Goal: Find contact information: Find contact information

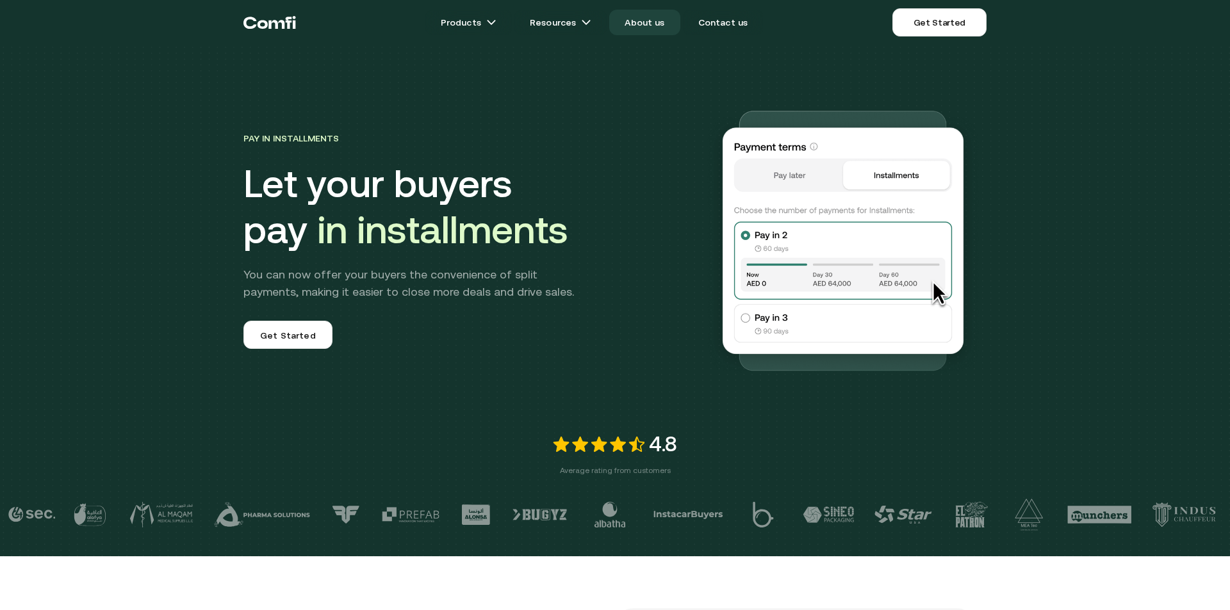
click at [656, 20] on link "About us" at bounding box center [644, 23] width 70 height 26
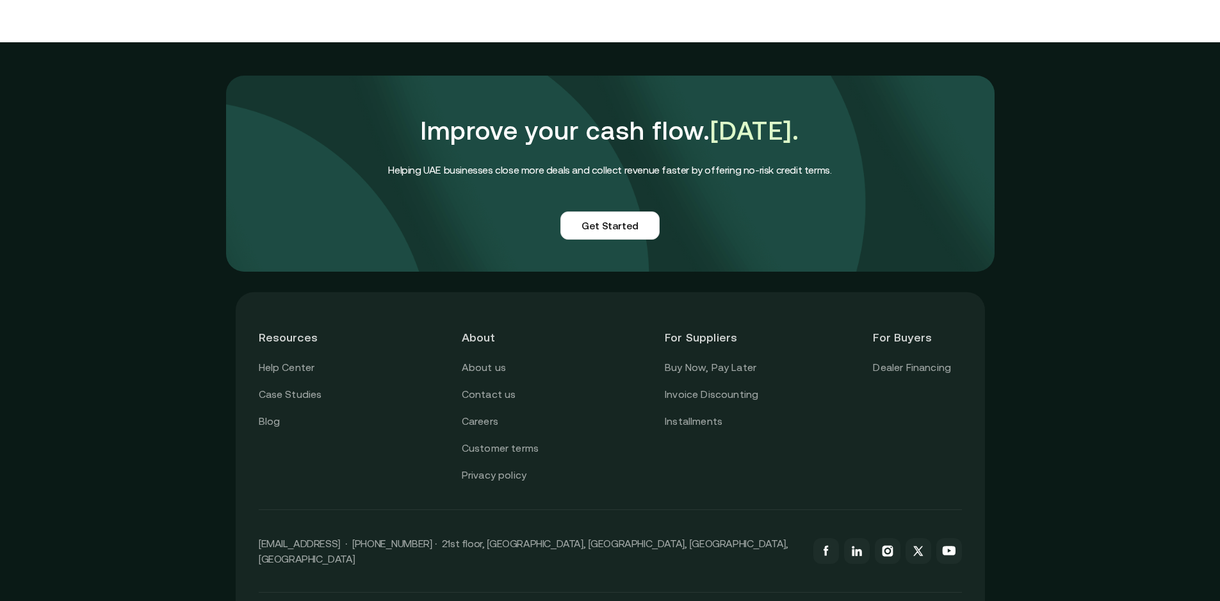
scroll to position [3098, 0]
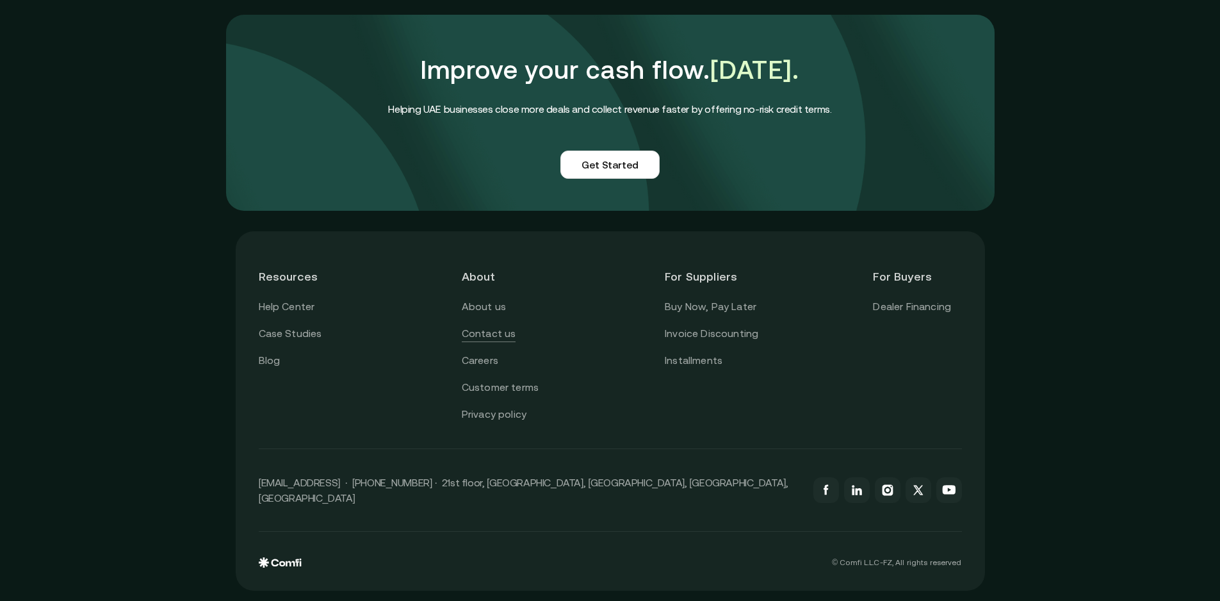
click at [491, 339] on link "Contact us" at bounding box center [489, 333] width 54 height 17
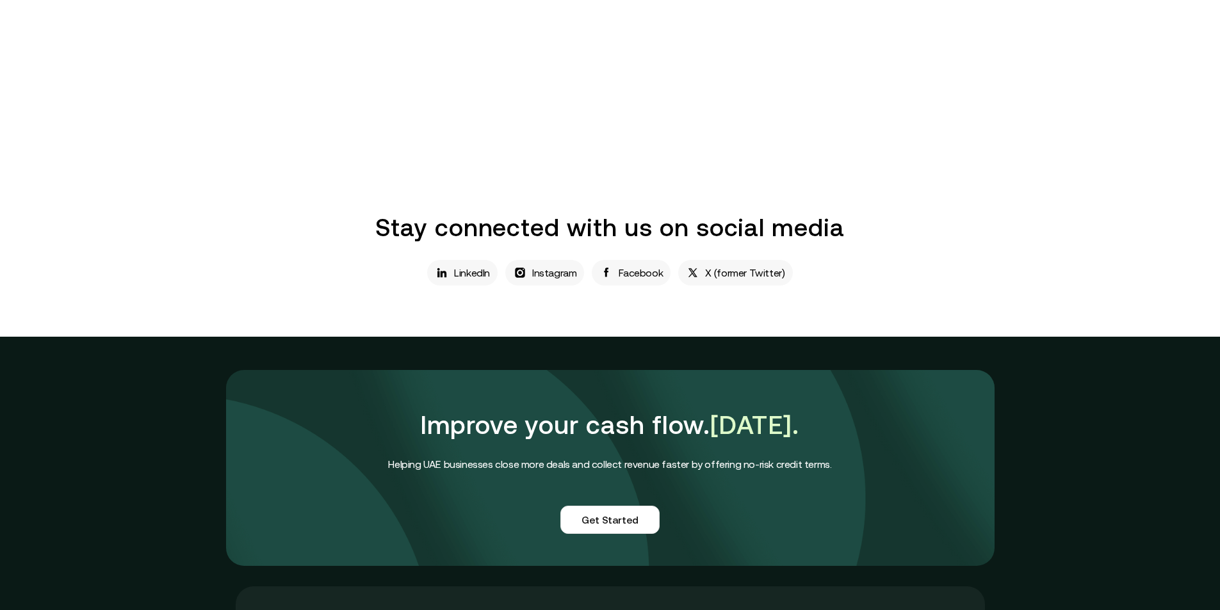
scroll to position [320, 0]
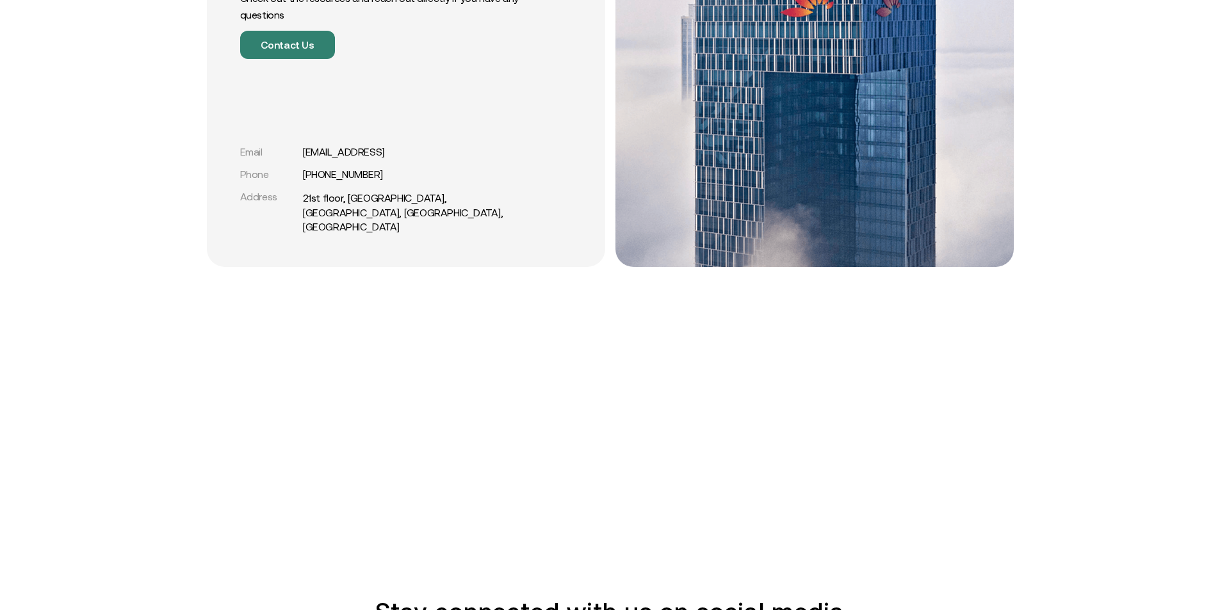
drag, startPoint x: 400, startPoint y: 168, endPoint x: 299, endPoint y: 173, distance: 100.6
click at [299, 173] on div "Email [EMAIL_ADDRESS] Phone [PHONE_NUMBER] Address [GEOGRAPHIC_DATA]" at bounding box center [384, 190] width 288 height 88
copy div "[EMAIL_ADDRESS]"
